Goal: Task Accomplishment & Management: Use online tool/utility

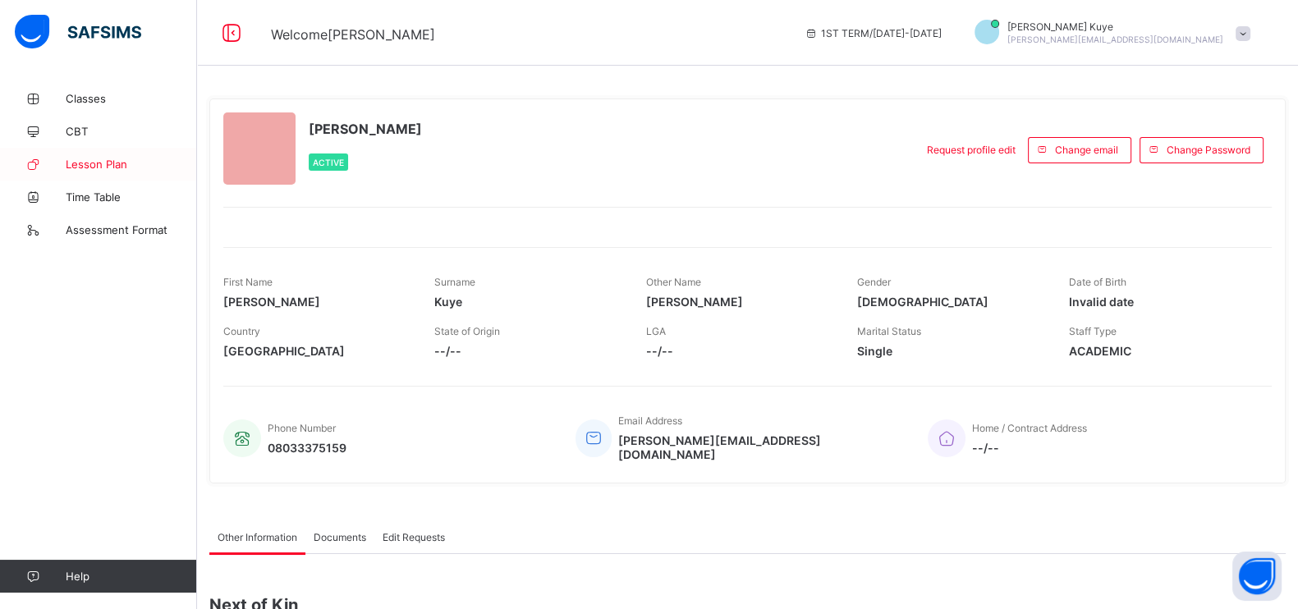
click at [100, 168] on span "Lesson Plan" at bounding box center [131, 164] width 131 height 13
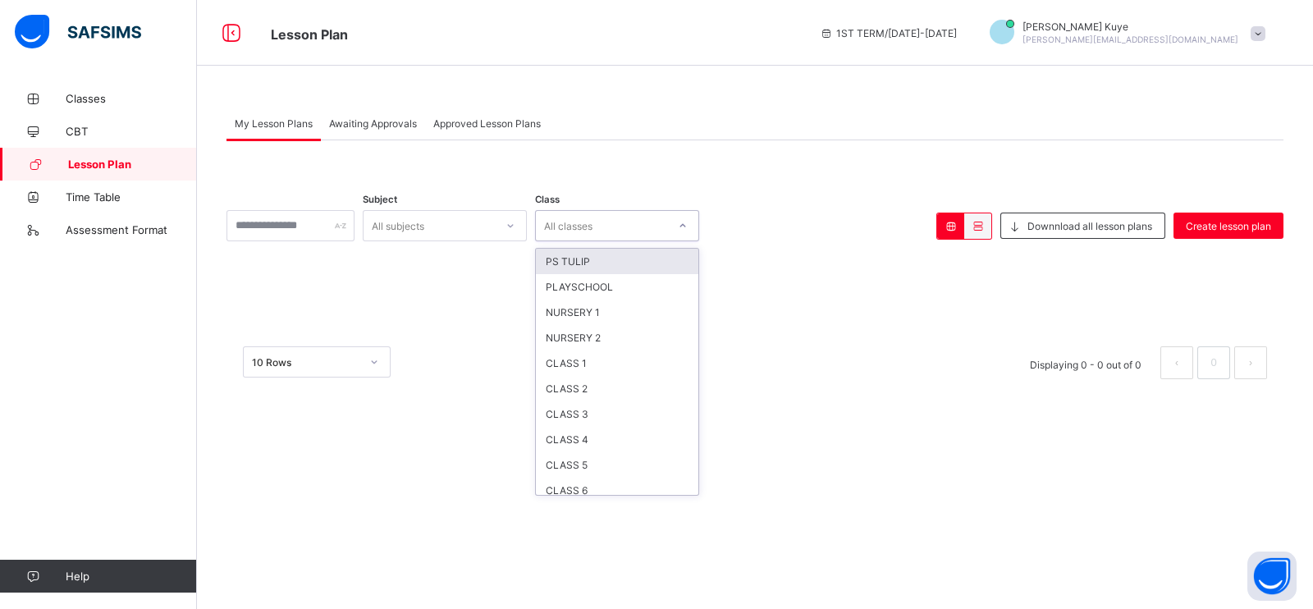
click at [697, 233] on div at bounding box center [683, 226] width 28 height 26
click at [605, 428] on div "CLASS 4" at bounding box center [617, 439] width 163 height 25
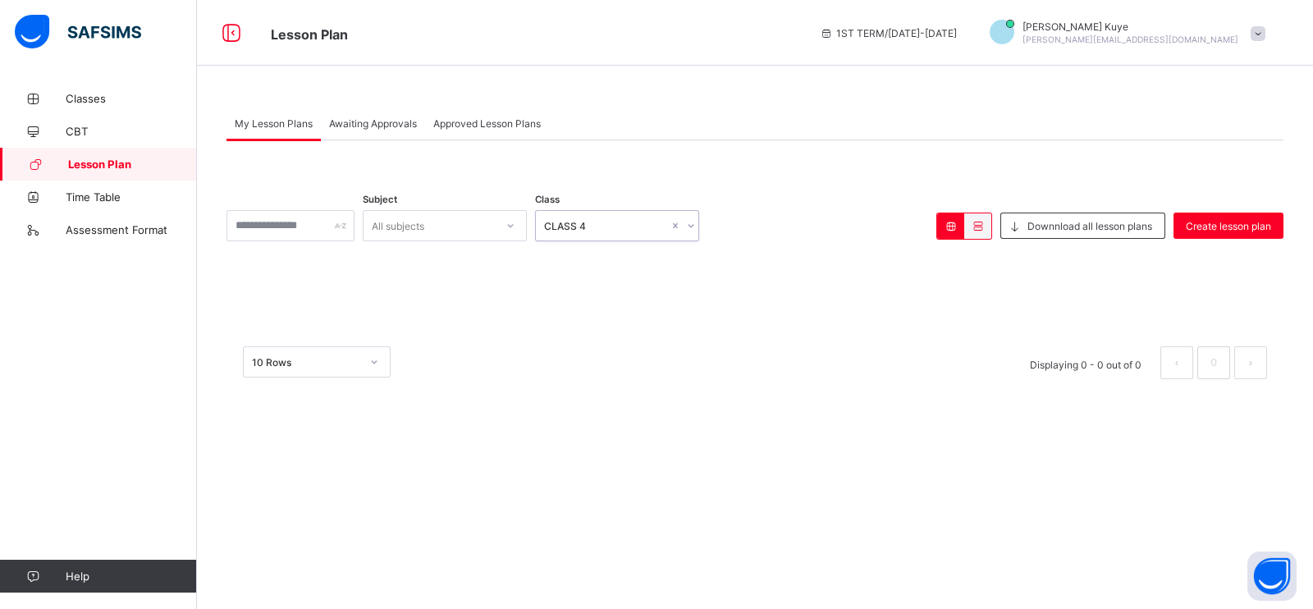
click at [515, 227] on icon at bounding box center [511, 226] width 10 height 16
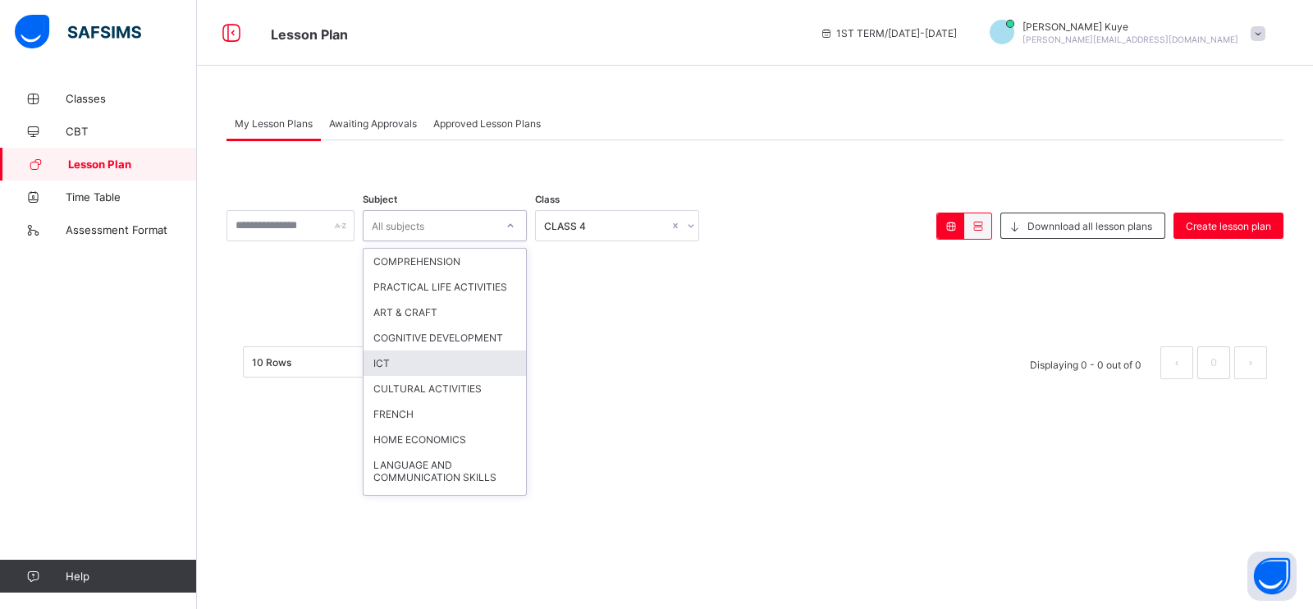
click at [443, 376] on div "ICT" at bounding box center [445, 362] width 163 height 25
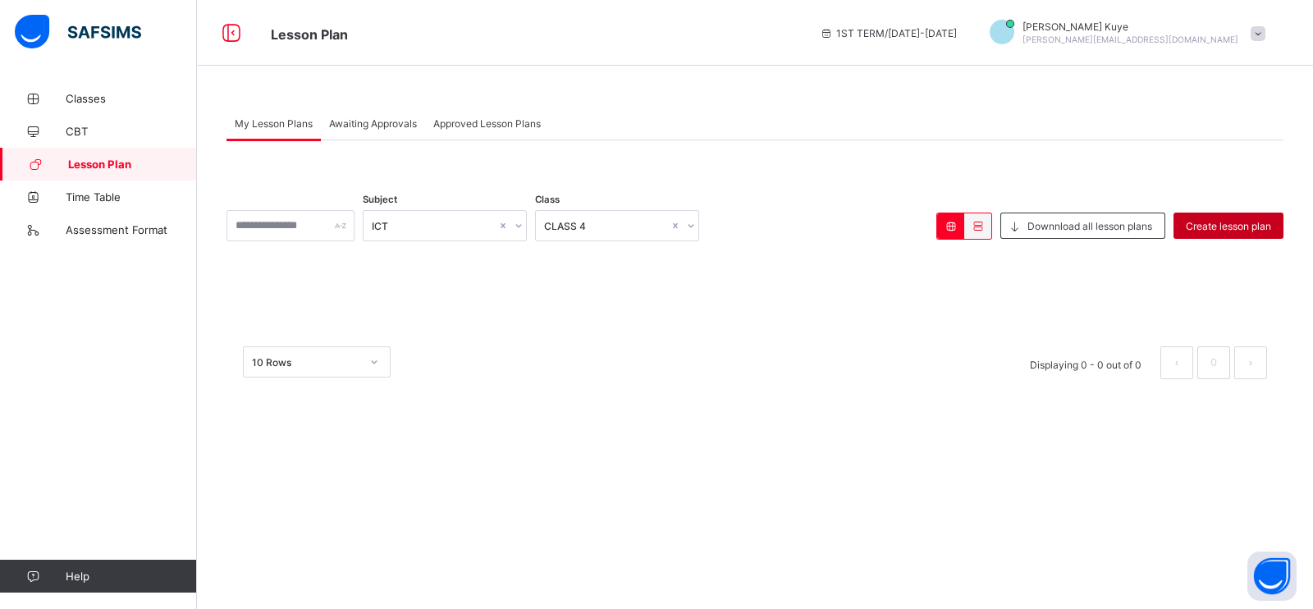
click at [1252, 230] on span "Create lesson plan" at bounding box center [1228, 226] width 85 height 12
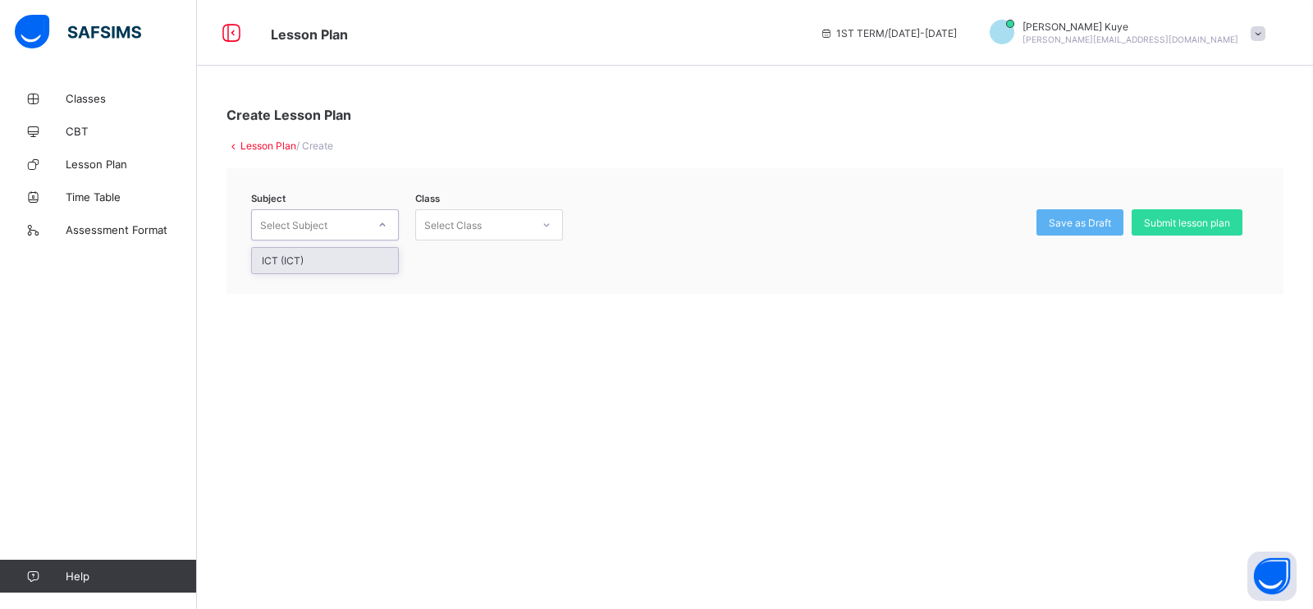
click at [382, 225] on icon at bounding box center [383, 225] width 10 height 16
click at [337, 260] on div "ICT (ICT)" at bounding box center [325, 260] width 146 height 25
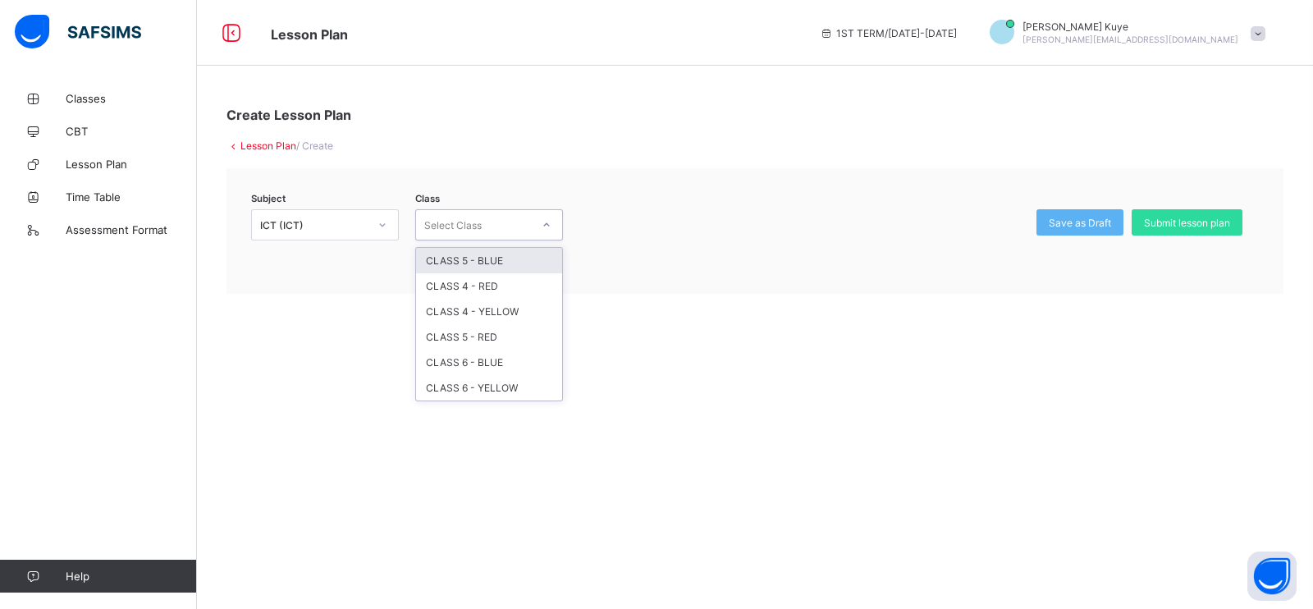
click at [547, 233] on div at bounding box center [547, 225] width 28 height 26
click at [515, 281] on div "CLASS 4 - RED" at bounding box center [489, 285] width 146 height 25
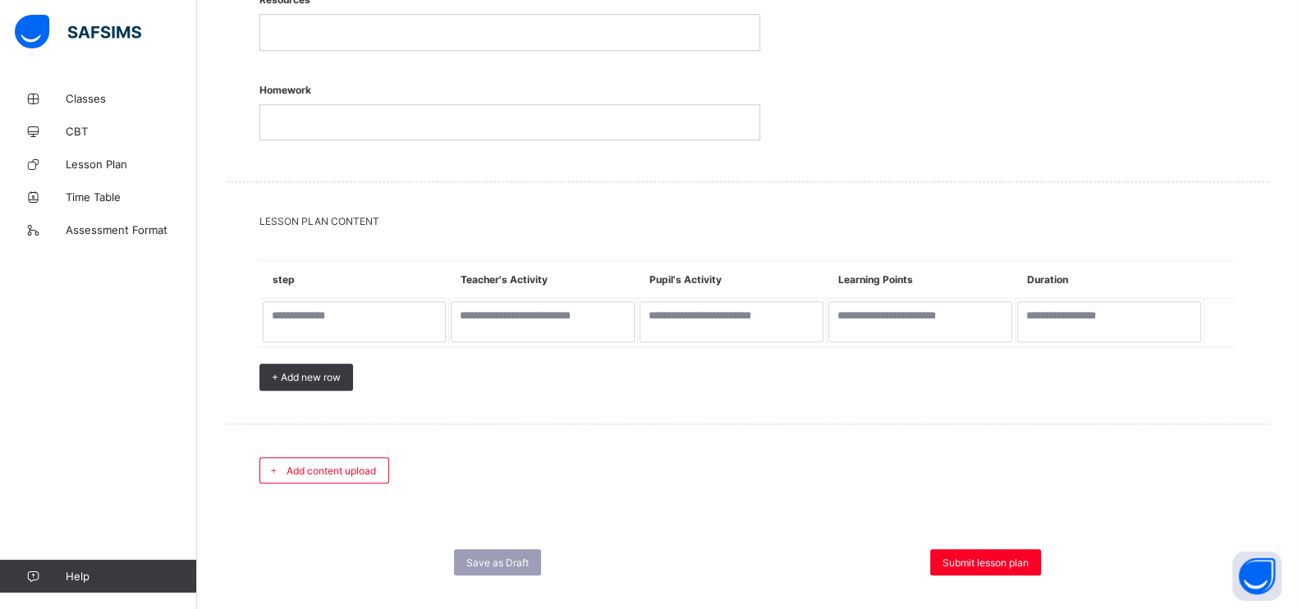
scroll to position [1501, 0]
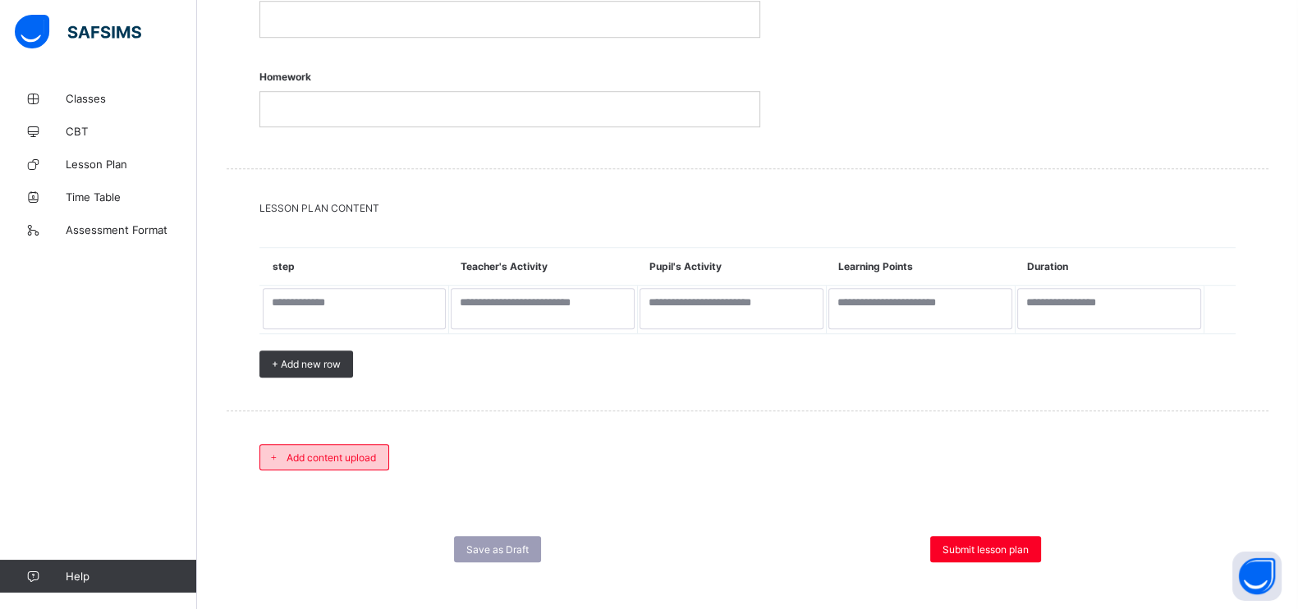
click at [321, 451] on span "Add content upload" at bounding box center [330, 457] width 89 height 12
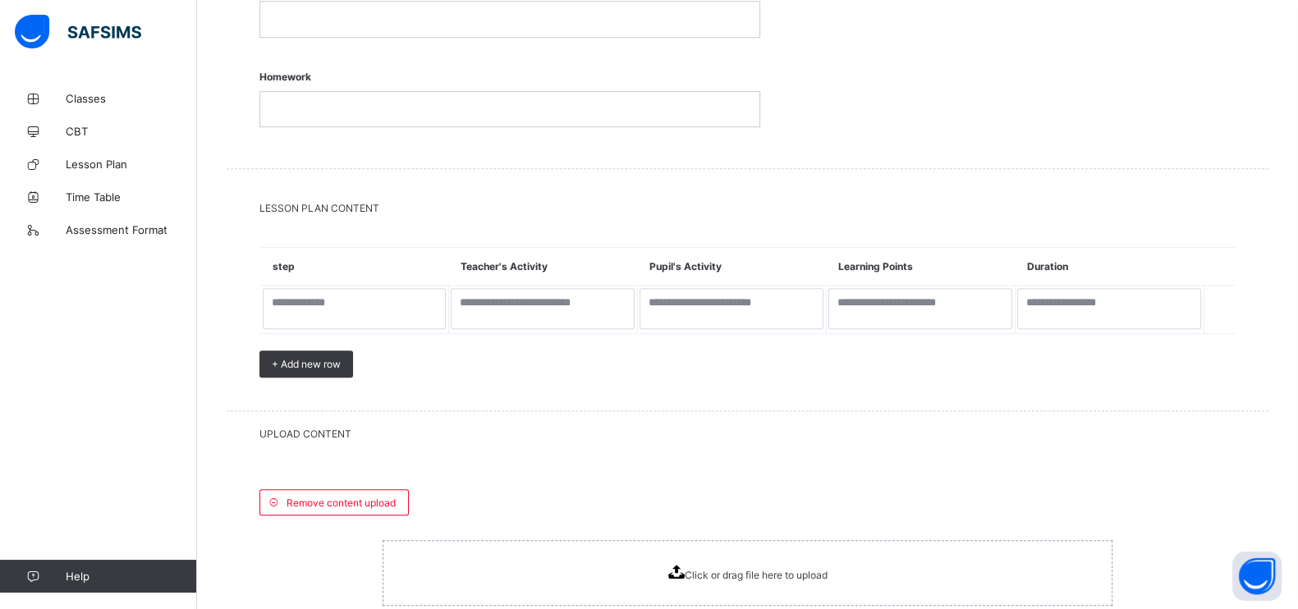
click at [679, 565] on icon at bounding box center [676, 572] width 16 height 14
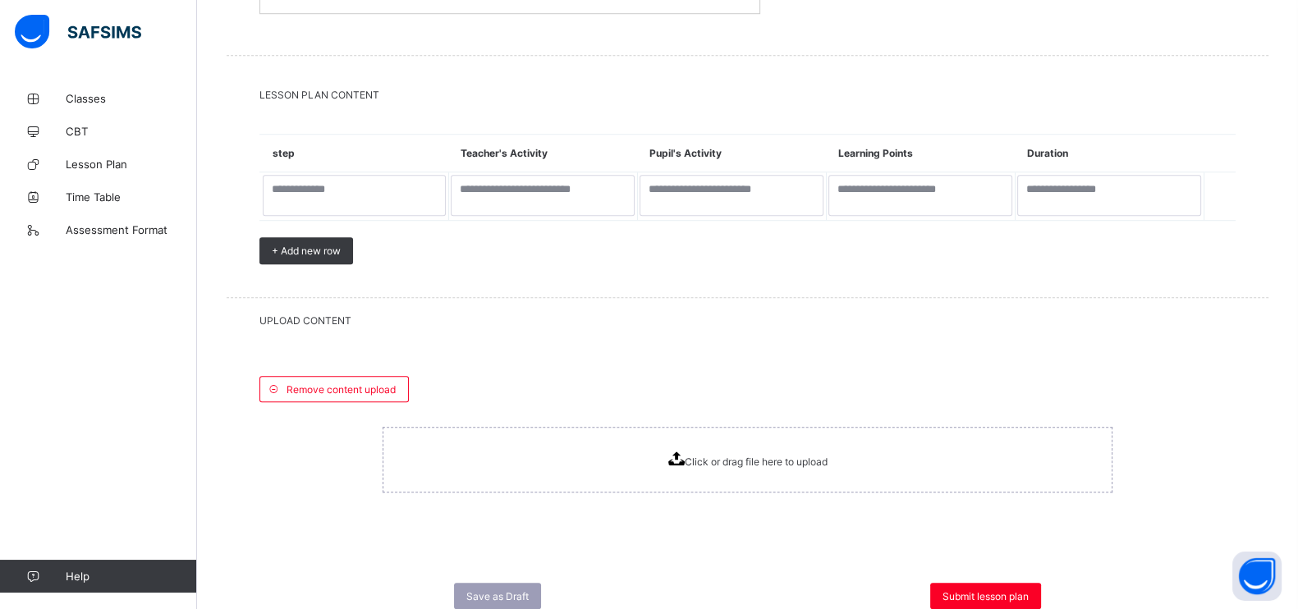
scroll to position [1661, 0]
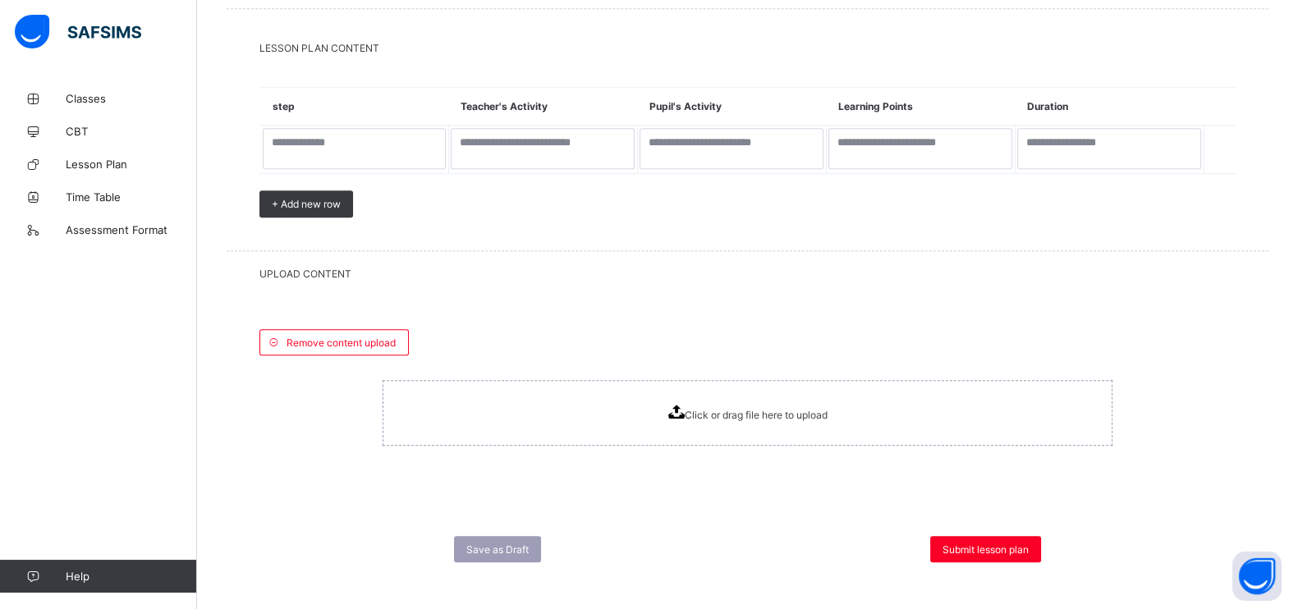
click at [684, 405] on icon at bounding box center [675, 412] width 16 height 14
